Goal: Answer question/provide support

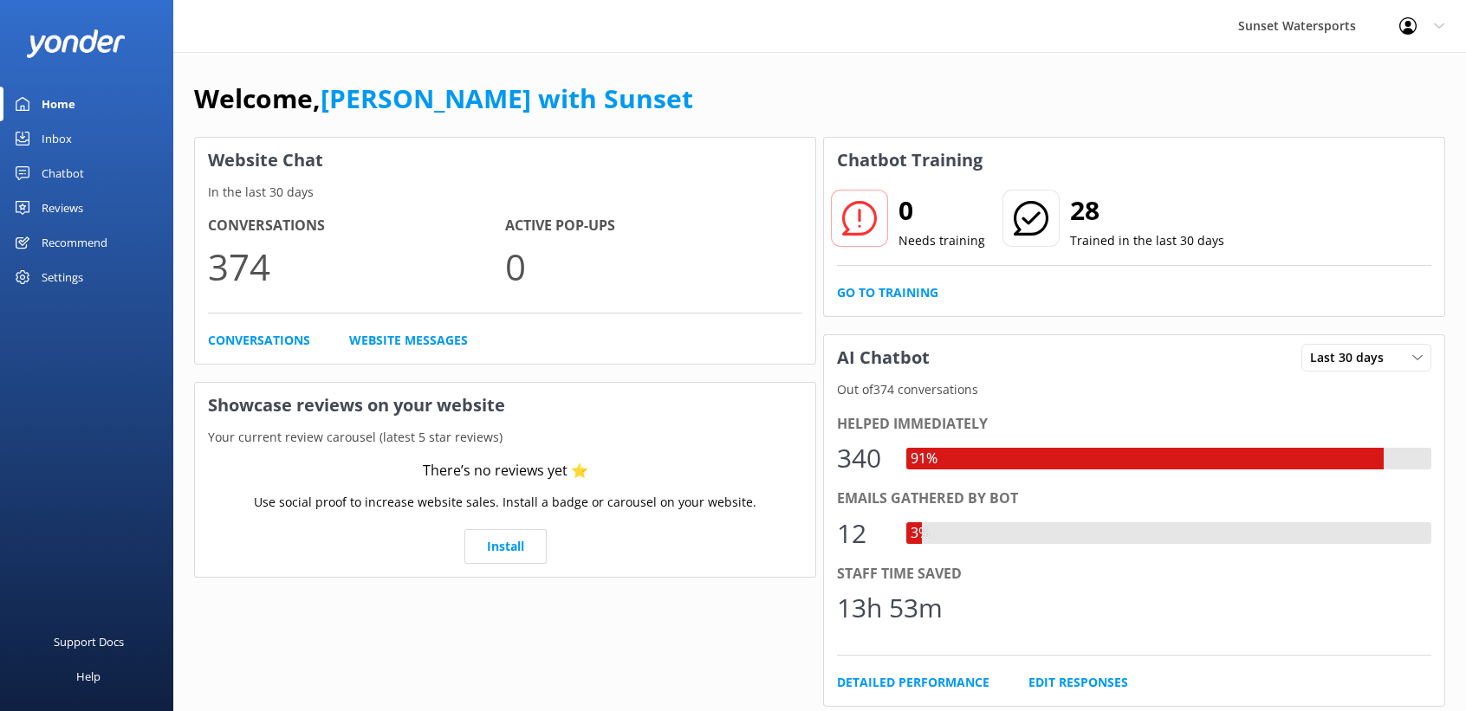
click at [60, 131] on div "Inbox" at bounding box center [57, 138] width 30 height 35
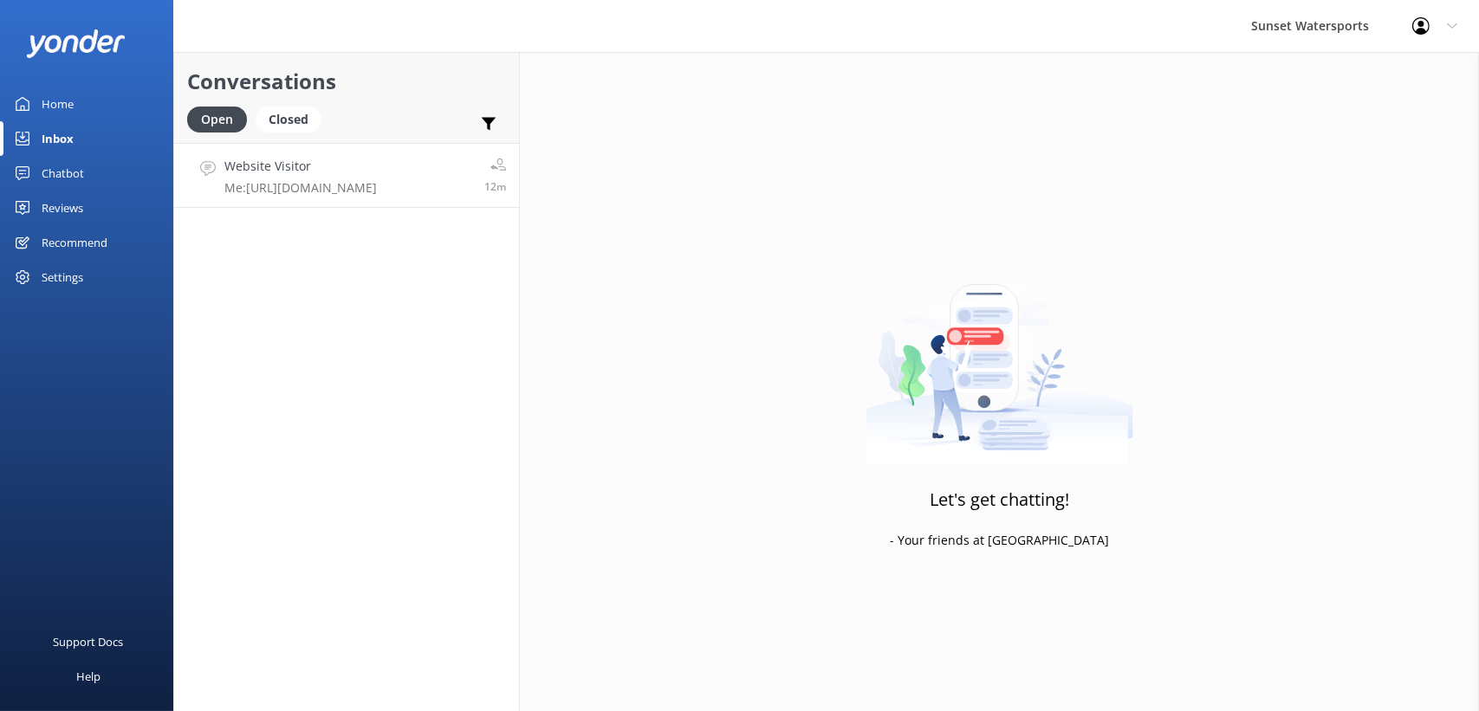
click at [301, 160] on h4 "Website Visitor" at bounding box center [300, 166] width 152 height 19
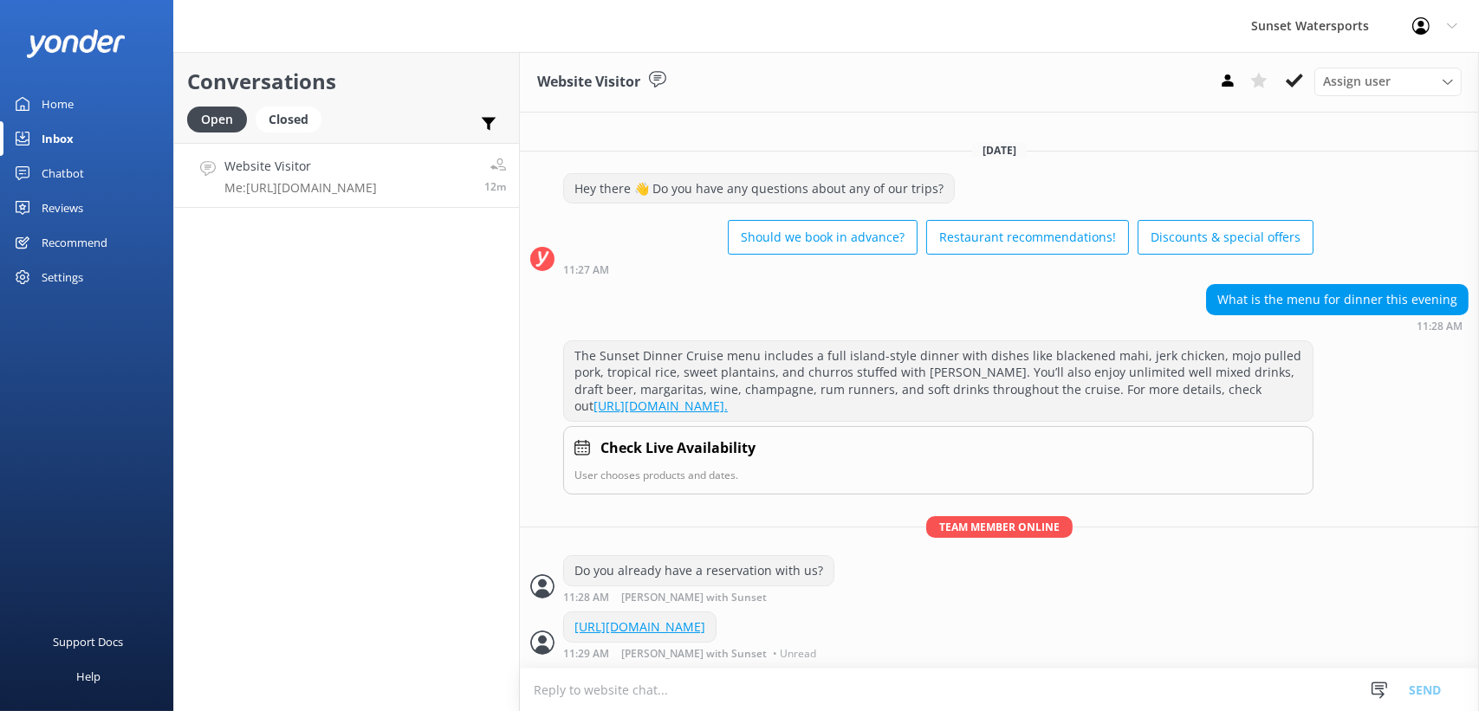
click at [356, 378] on div "Conversations Open Closed Important Assigned to me Unassigned SMS Website Visit…" at bounding box center [346, 381] width 346 height 659
click at [53, 90] on div "Home" at bounding box center [58, 104] width 32 height 35
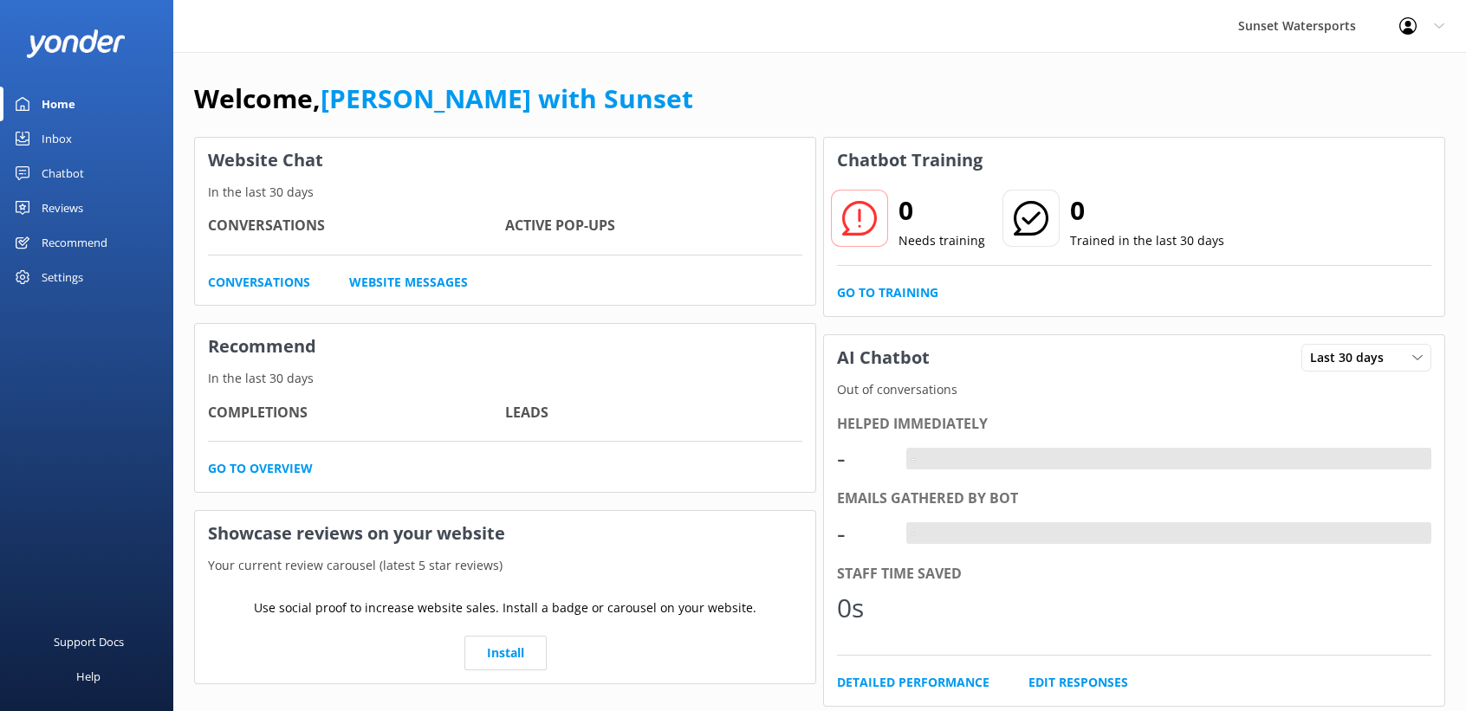
click at [53, 91] on div "Home" at bounding box center [59, 104] width 34 height 35
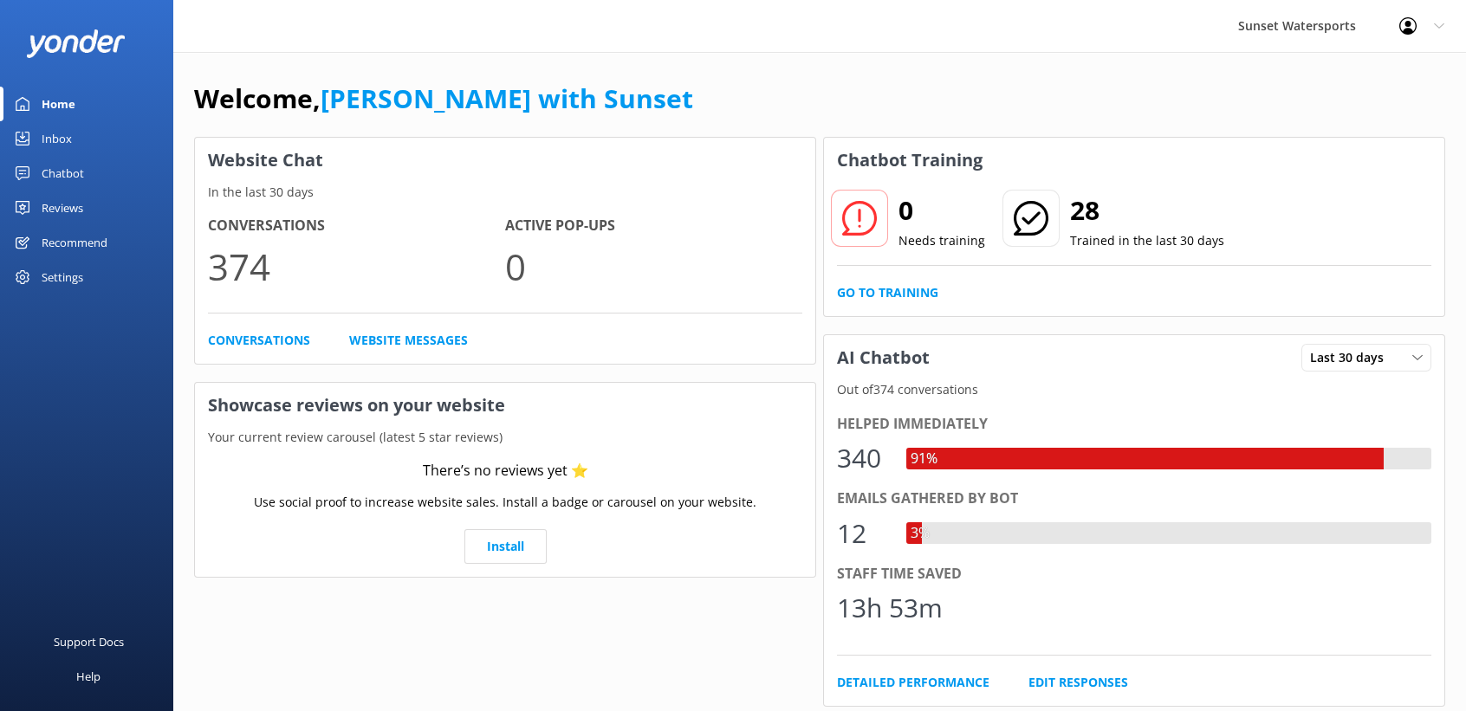
click at [61, 139] on div "Inbox" at bounding box center [57, 138] width 30 height 35
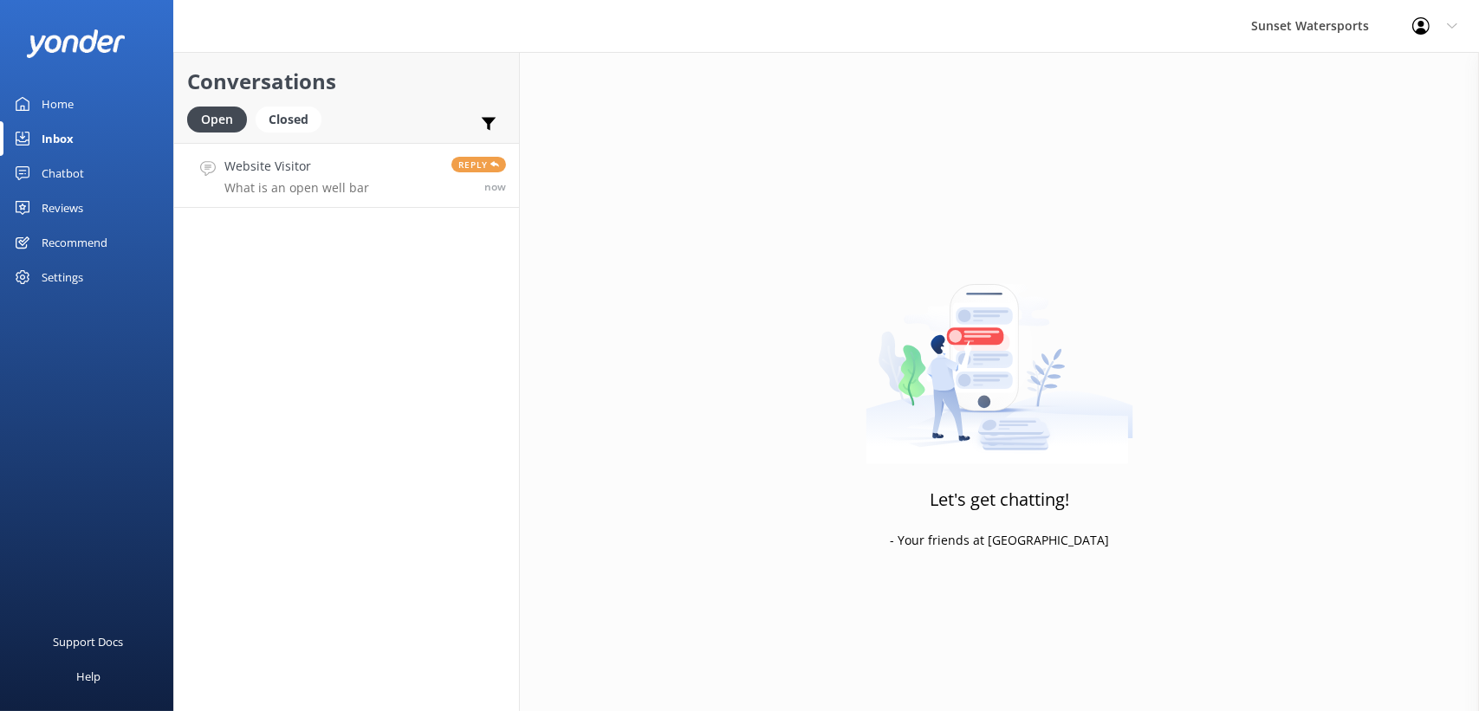
click at [369, 162] on link "Website Visitor What is an open well bar Reply now" at bounding box center [346, 175] width 345 height 65
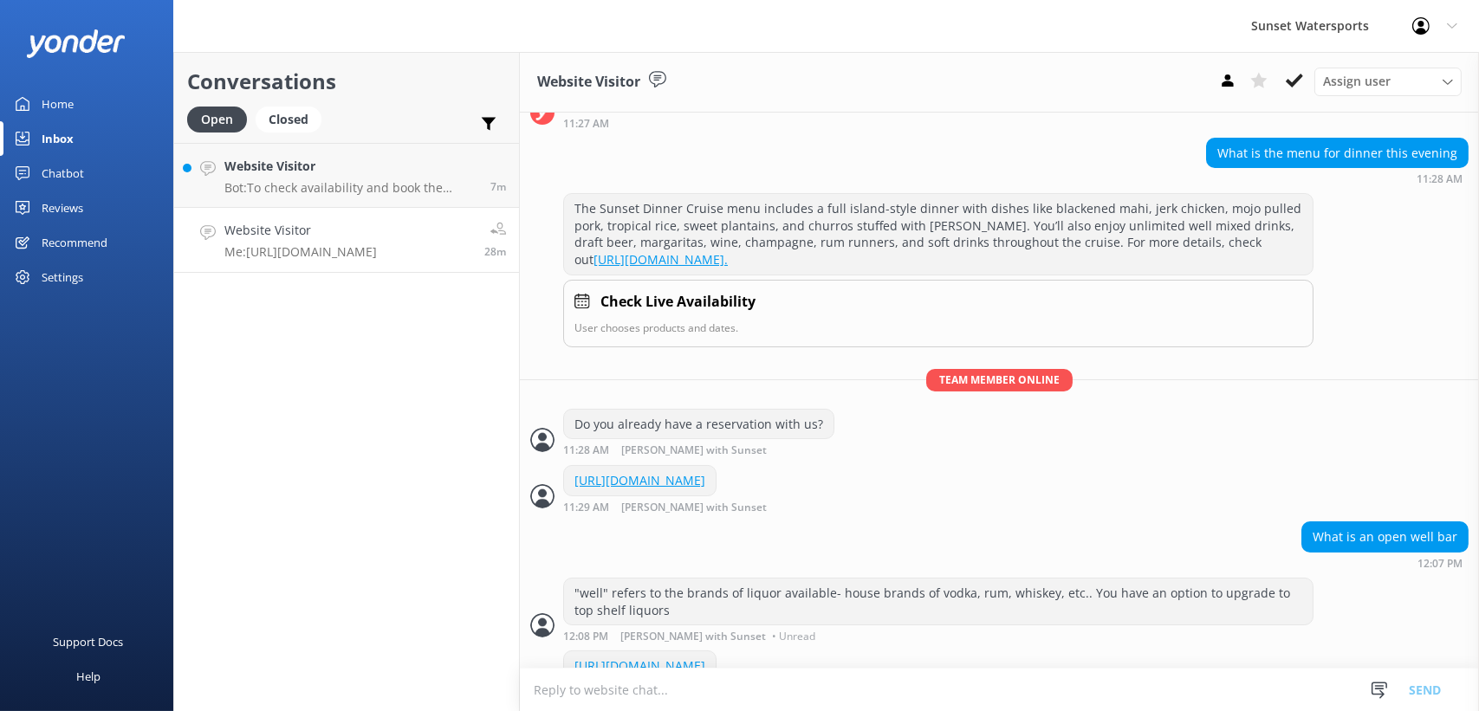
scroll to position [202, 0]
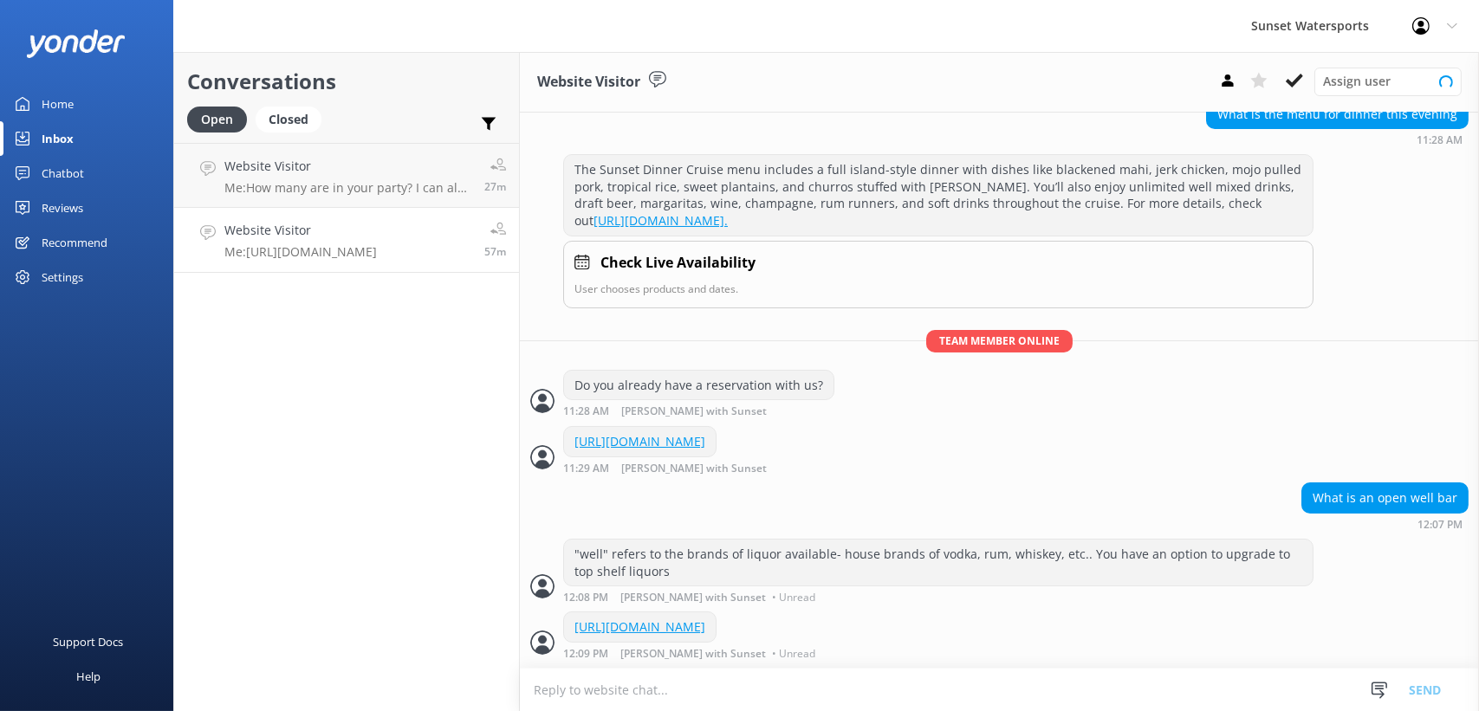
scroll to position [202, 0]
click at [372, 165] on h4 "Website Visitor" at bounding box center [347, 166] width 247 height 19
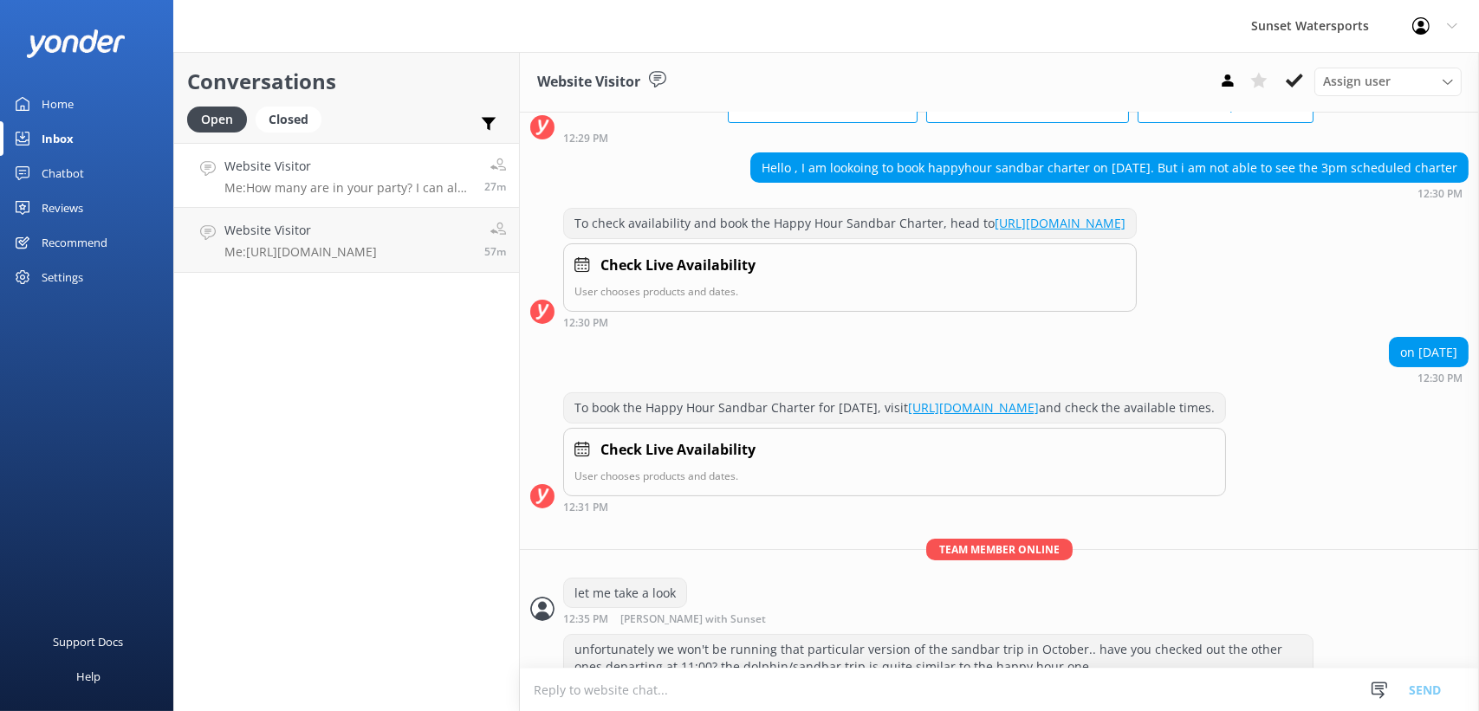
scroll to position [353, 0]
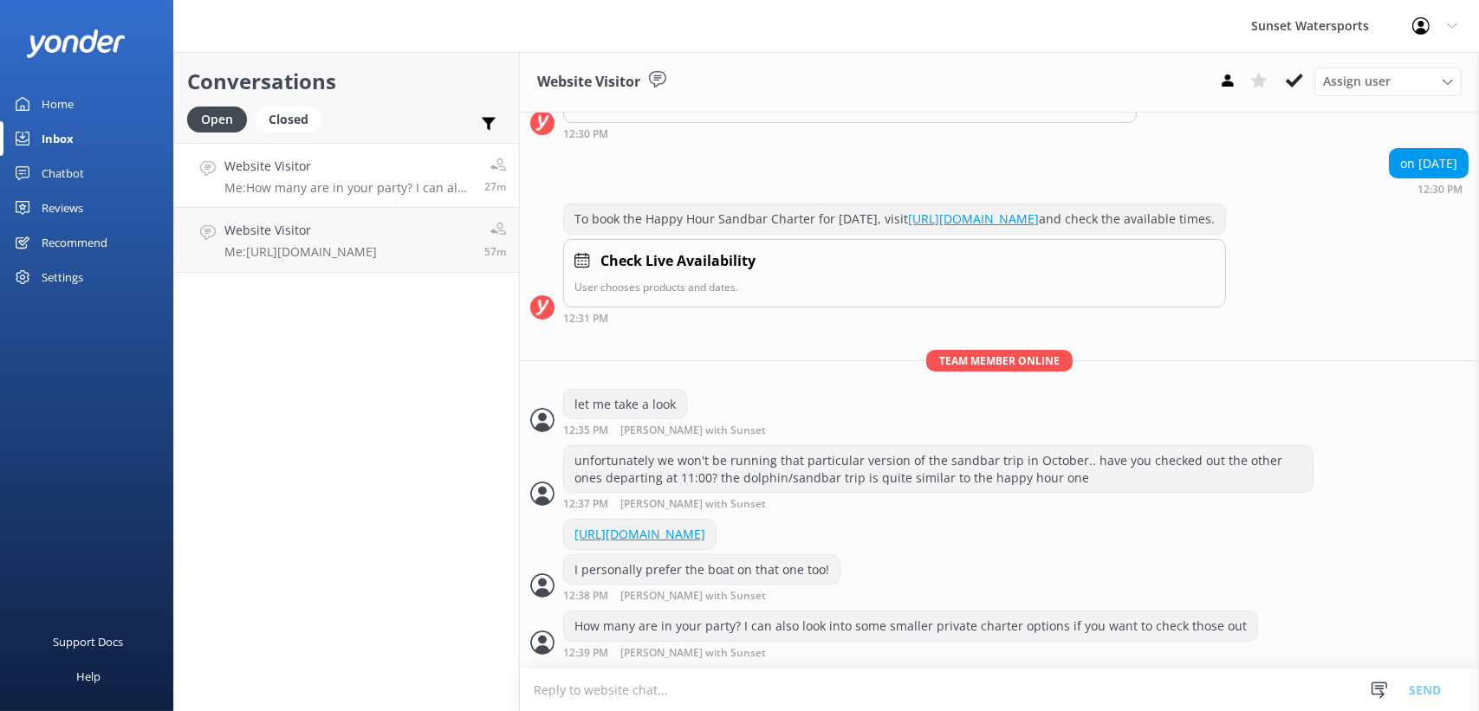
click at [415, 480] on div "Conversations Open Closed Important Assigned to me Unassigned SMS Website Visit…" at bounding box center [346, 381] width 346 height 659
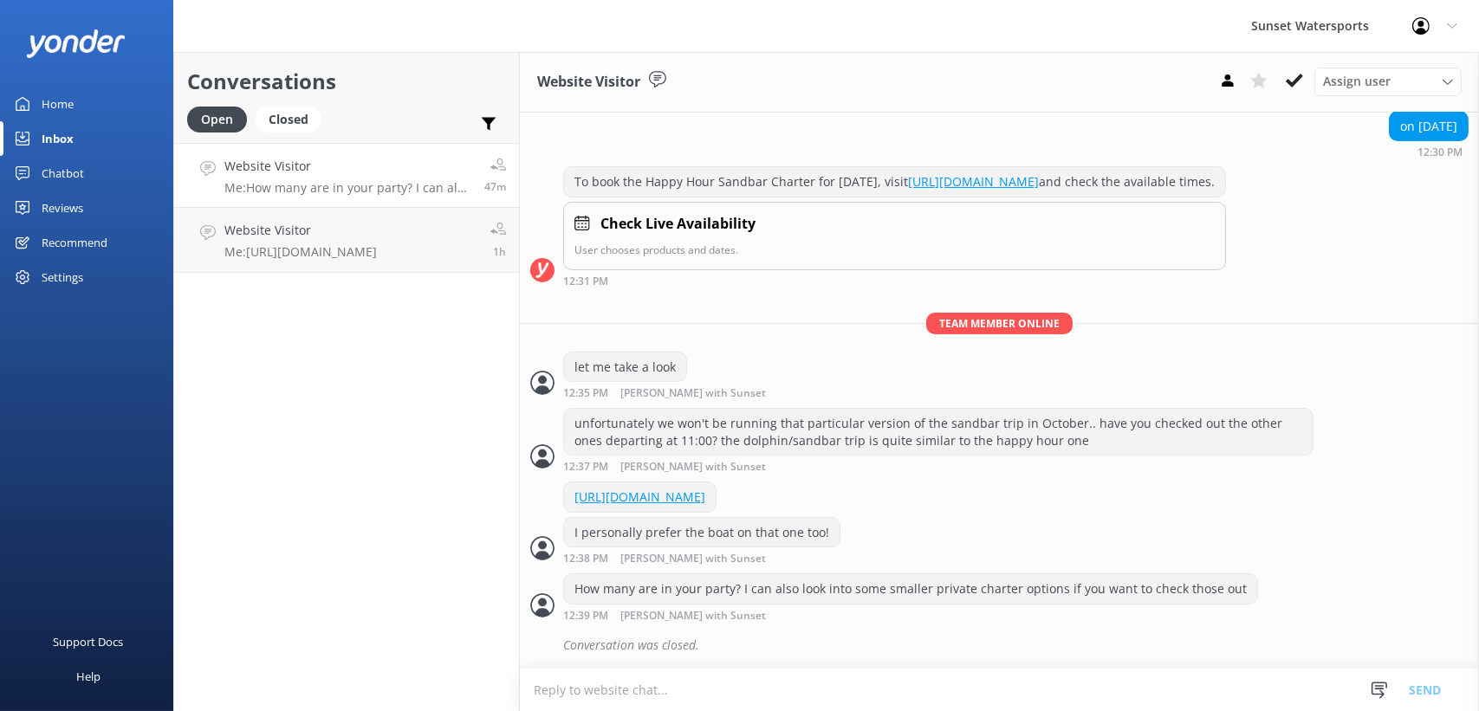
scroll to position [390, 0]
click at [68, 106] on div "Home" at bounding box center [58, 104] width 32 height 35
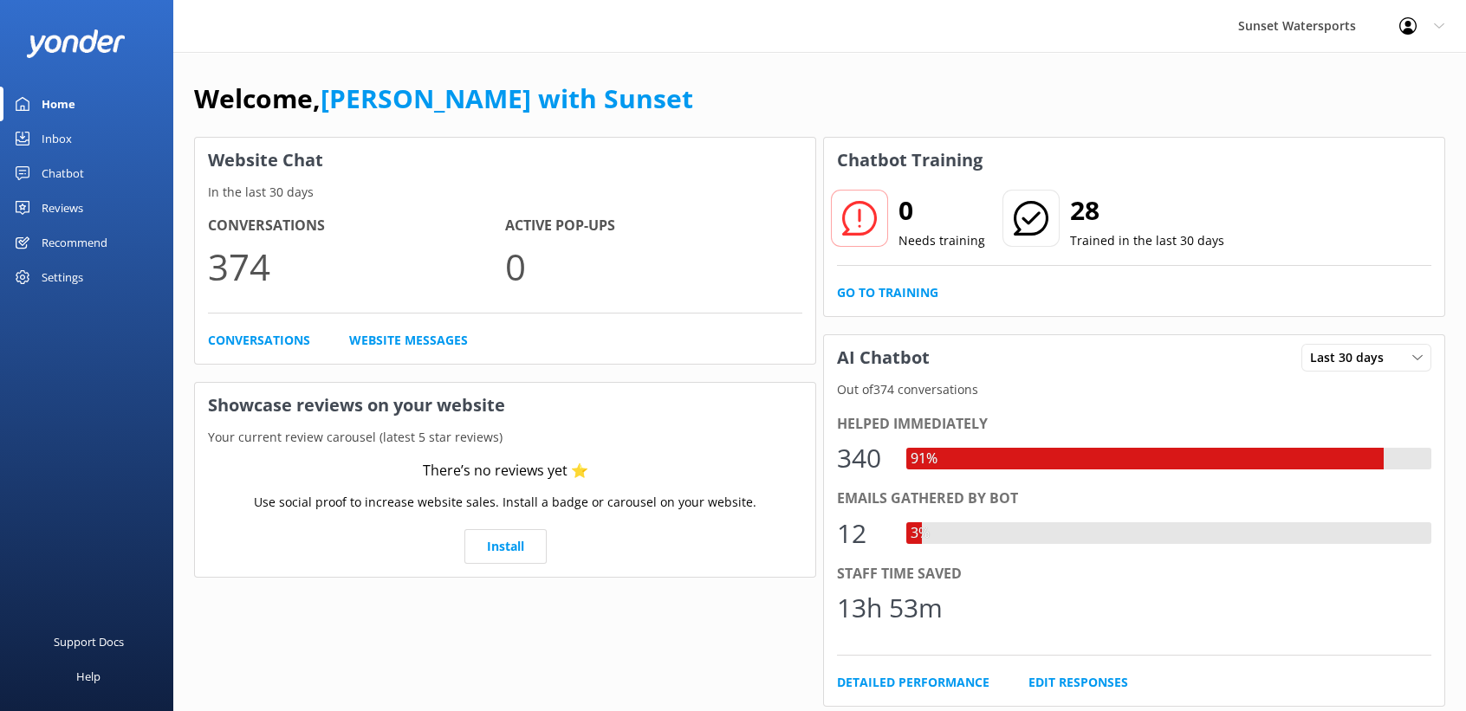
click at [50, 142] on div "Inbox" at bounding box center [57, 138] width 30 height 35
